Goal: Transaction & Acquisition: Book appointment/travel/reservation

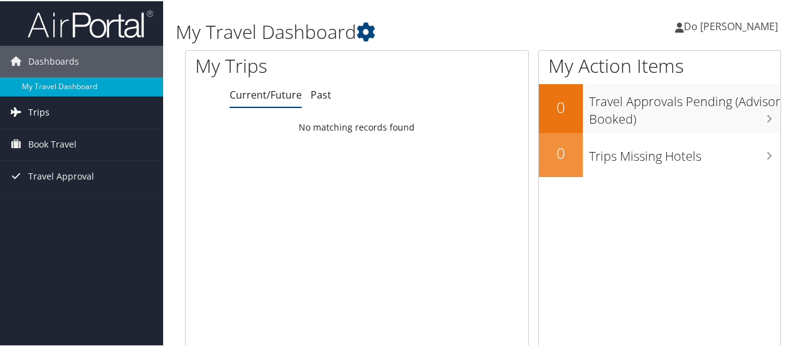
click at [39, 112] on span "Trips" at bounding box center [38, 110] width 21 height 31
click at [56, 203] on span "Book Travel" at bounding box center [52, 199] width 48 height 31
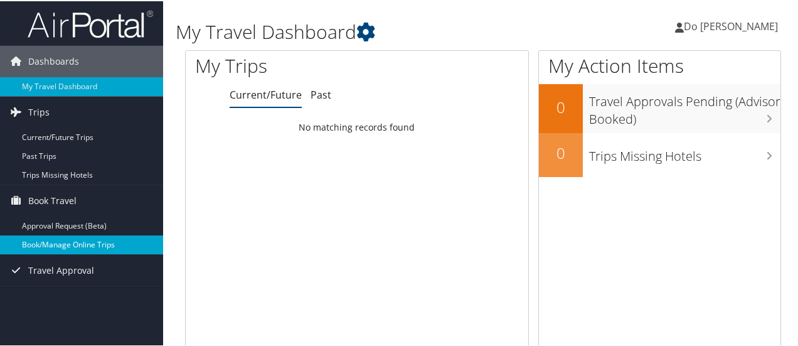
click at [66, 247] on link "Book/Manage Online Trips" at bounding box center [81, 243] width 163 height 19
click at [75, 239] on link "Book/Manage Online Trips" at bounding box center [81, 243] width 163 height 19
